Goal: Find specific page/section: Find specific page/section

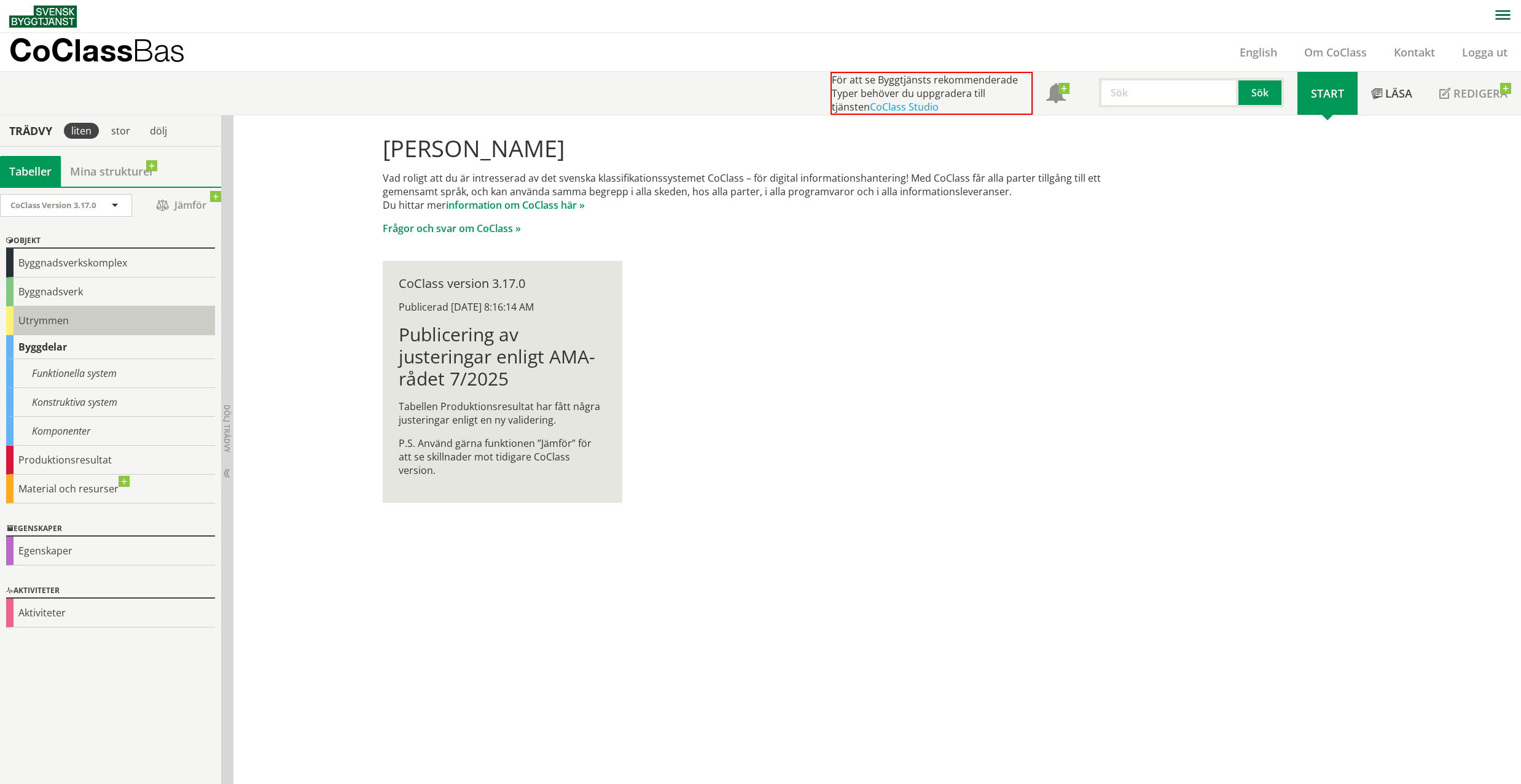
click at [45, 316] on div "Utrymmen" at bounding box center [110, 321] width 209 height 29
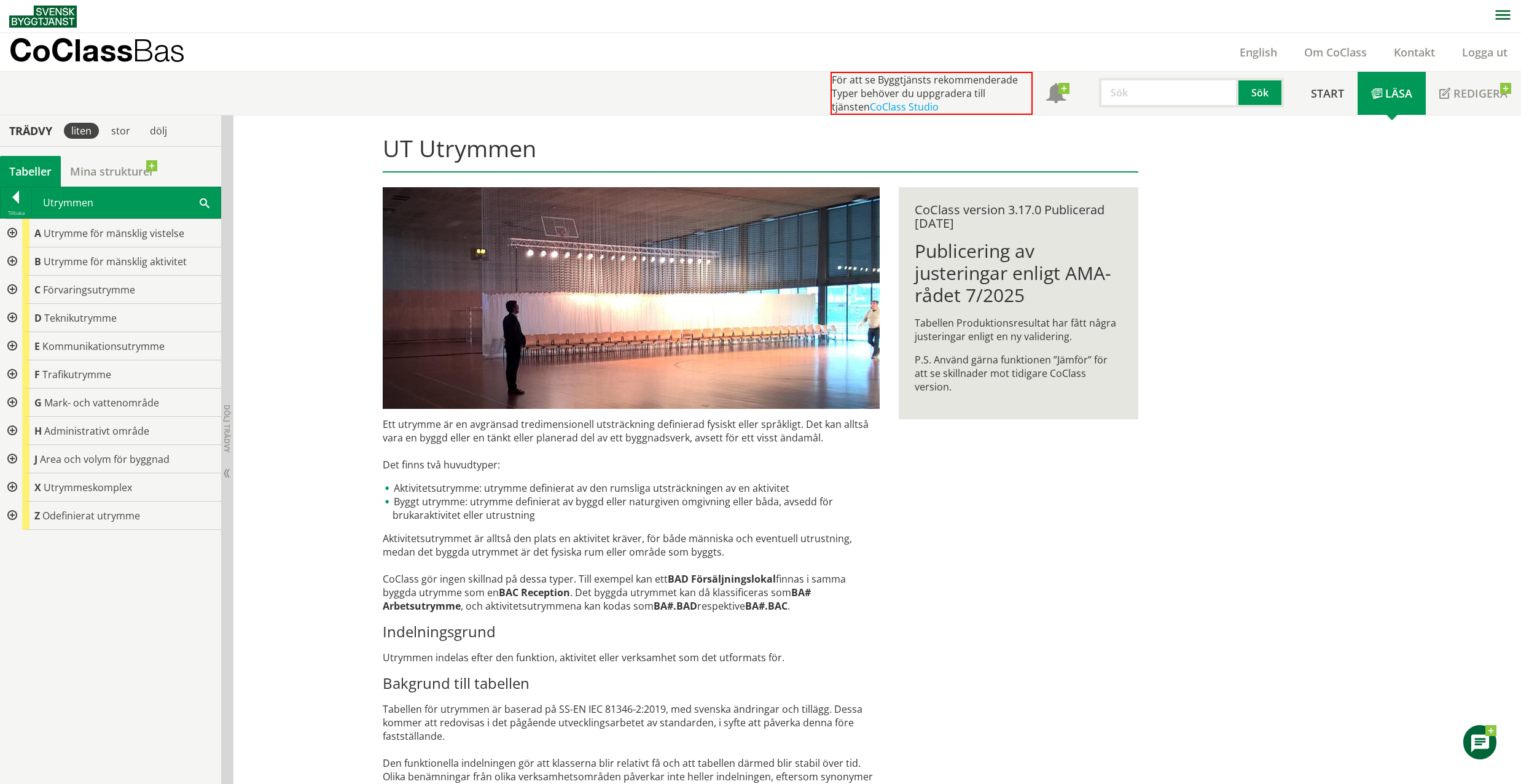
click at [16, 431] on div at bounding box center [11, 431] width 22 height 28
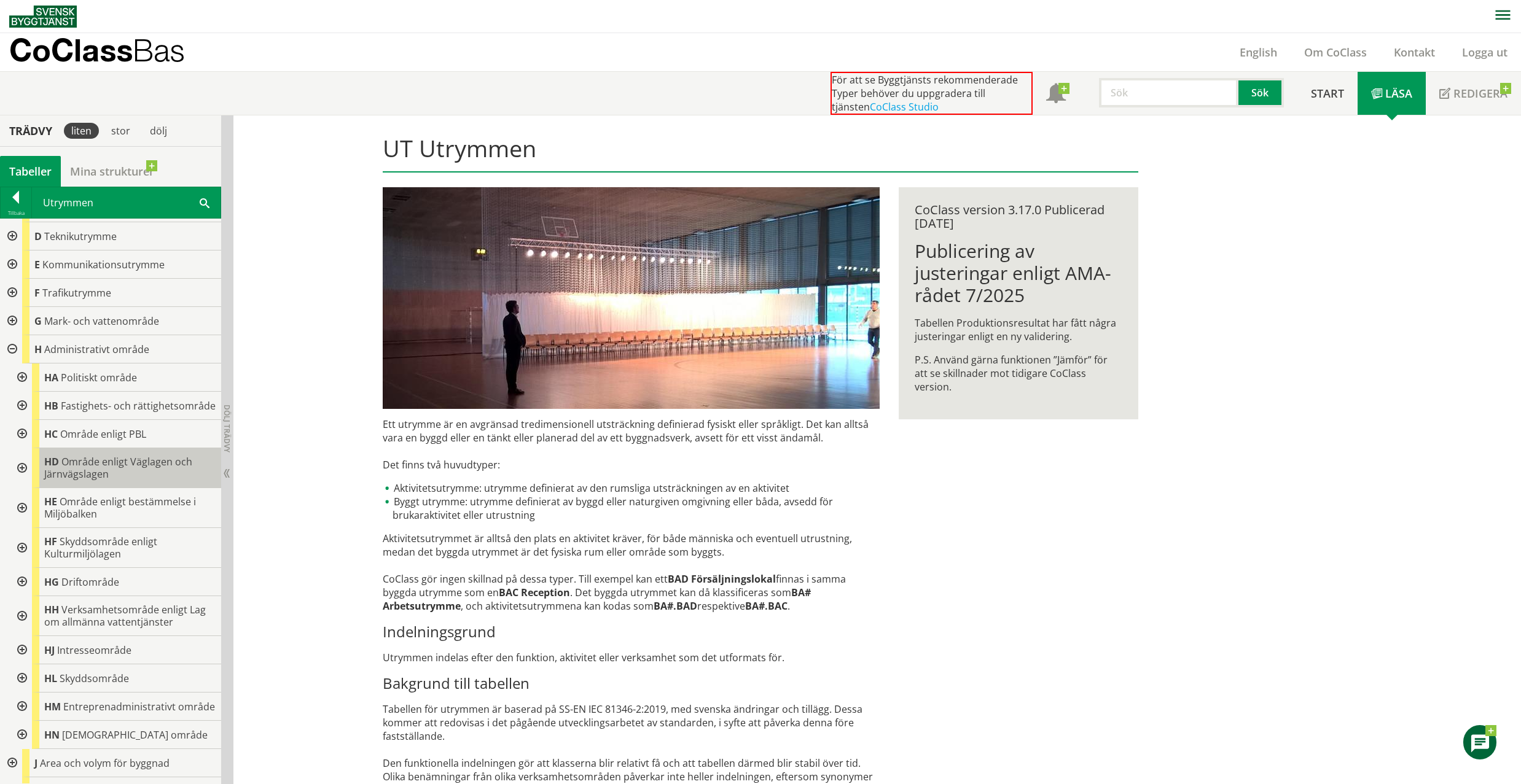
scroll to position [156, 0]
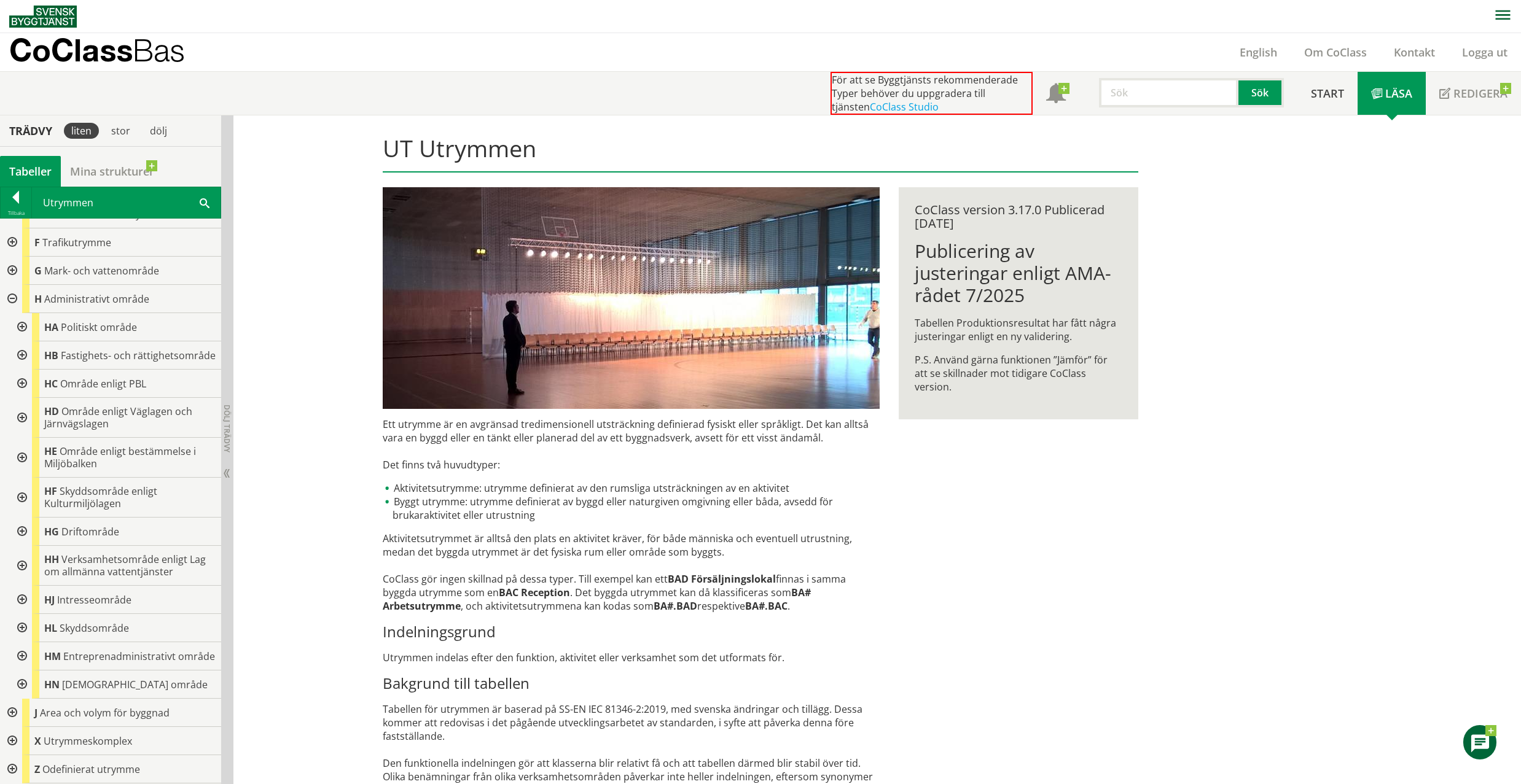
click at [22, 342] on div at bounding box center [21, 355] width 22 height 28
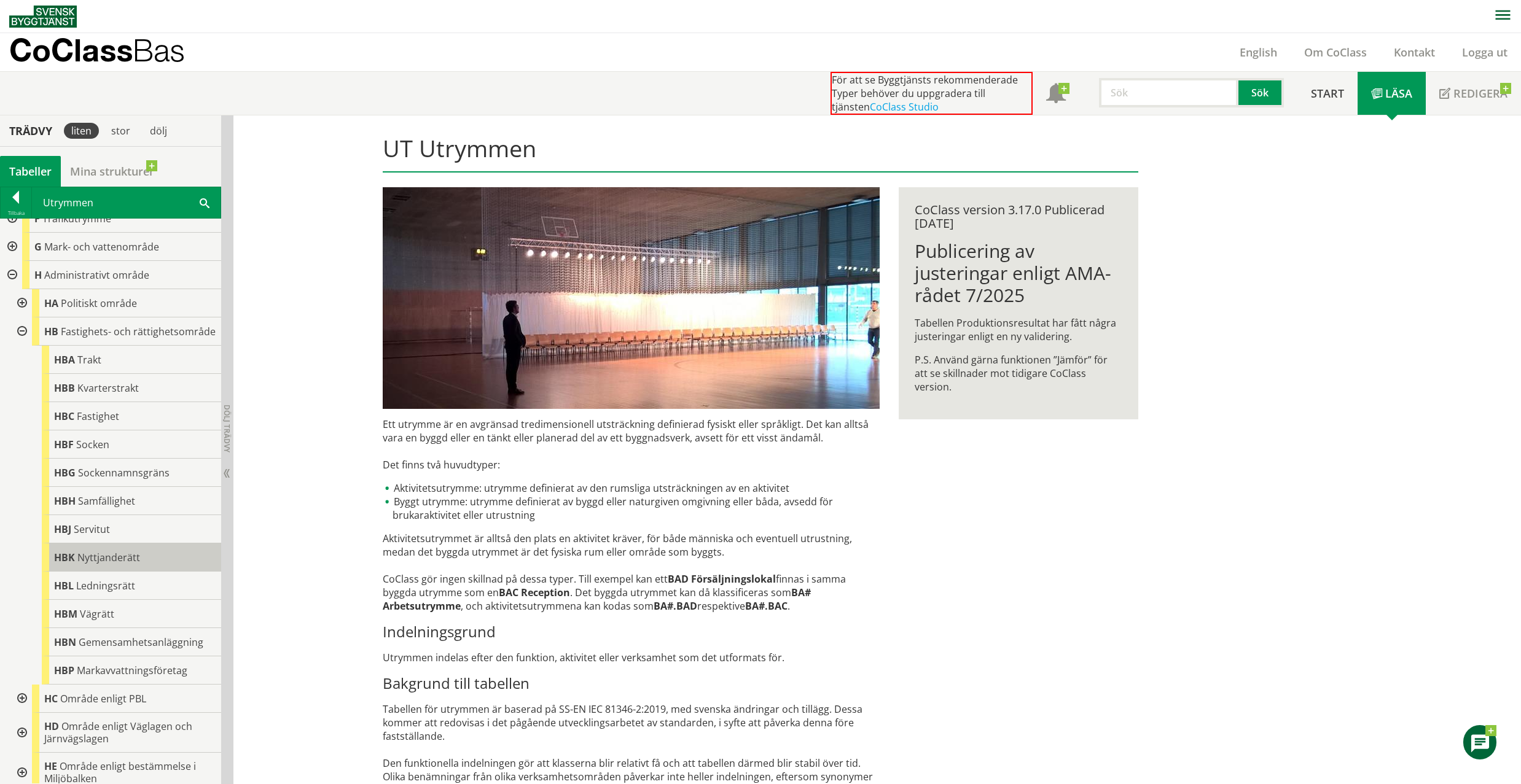
click at [107, 564] on span "Nyttjanderätt" at bounding box center [109, 557] width 63 height 14
